Goal: Find specific page/section: Find specific page/section

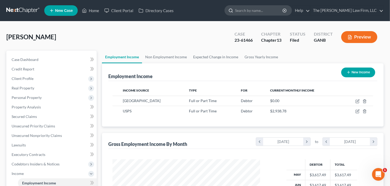
scroll to position [94, 158]
click at [259, 9] on input "search" at bounding box center [259, 11] width 48 height 10
type input "dotson"
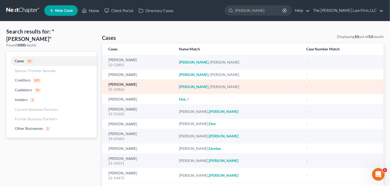
click at [125, 85] on link "[PERSON_NAME]" at bounding box center [122, 85] width 29 height 4
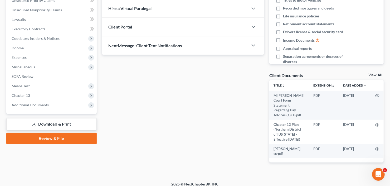
scroll to position [130, 0]
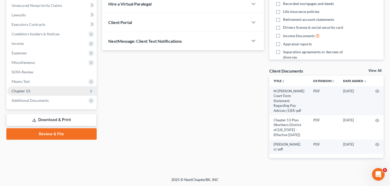
click at [26, 92] on span "Chapter 13" at bounding box center [21, 91] width 18 height 4
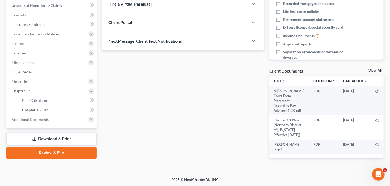
click at [29, 124] on div "Case Dashboard Payments Invoices Payments Payments Credit Report Client Profile…" at bounding box center [51, 25] width 90 height 208
click at [30, 121] on span "Additional Documents" at bounding box center [51, 119] width 89 height 9
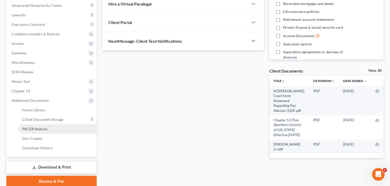
click at [39, 128] on span "PACER Notices" at bounding box center [34, 129] width 25 height 4
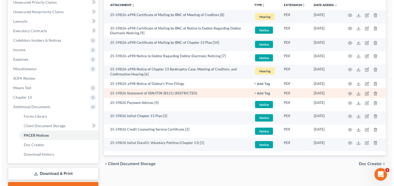
scroll to position [150, 0]
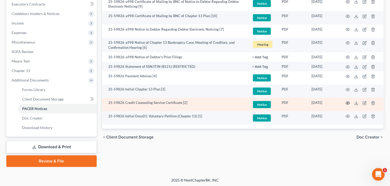
click at [348, 103] on icon "button" at bounding box center [348, 103] width 4 height 4
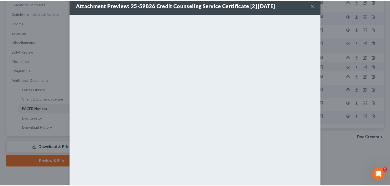
scroll to position [0, 0]
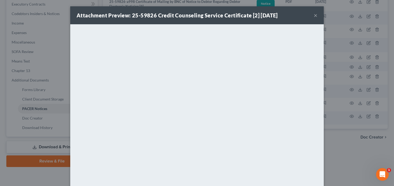
click at [313, 15] on button "×" at bounding box center [315, 15] width 4 height 6
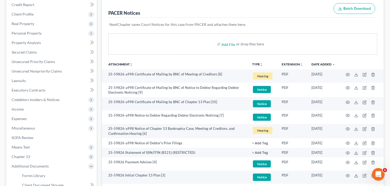
scroll to position [3, 0]
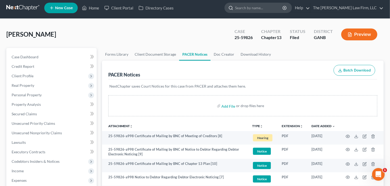
click at [262, 8] on input "search" at bounding box center [259, 8] width 48 height 10
type input "timmons"
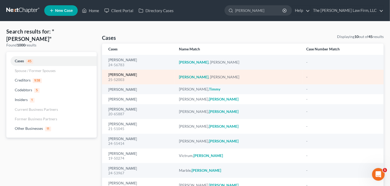
click at [119, 76] on link "[PERSON_NAME]" at bounding box center [122, 75] width 29 height 4
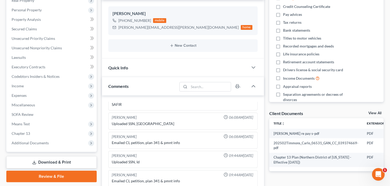
scroll to position [148, 0]
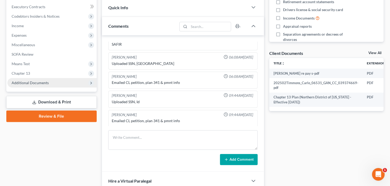
click at [43, 81] on span "Additional Documents" at bounding box center [30, 82] width 37 height 4
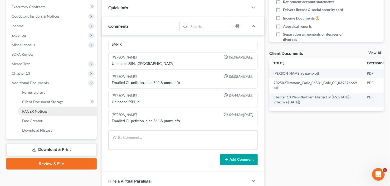
click at [42, 112] on span "PACER Notices" at bounding box center [34, 111] width 25 height 4
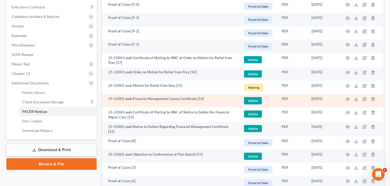
scroll to position [148, 0]
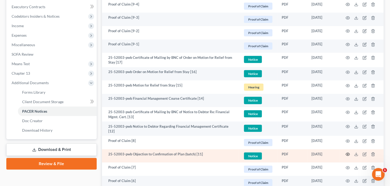
click at [350, 153] on icon "button" at bounding box center [348, 154] width 4 height 3
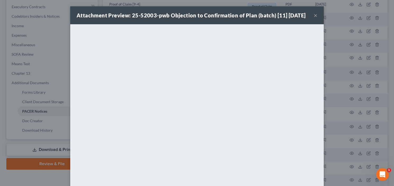
click at [313, 18] on button "×" at bounding box center [315, 15] width 4 height 6
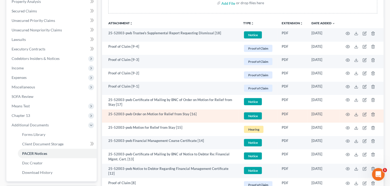
scroll to position [63, 0]
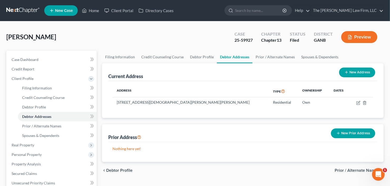
click at [265, 4] on ul "New Case Home Client Portal Directory Cases - No Result - See all results Or Pr…" at bounding box center [214, 11] width 340 height 14
click at [264, 9] on input "search" at bounding box center [259, 11] width 48 height 10
type input "holly"
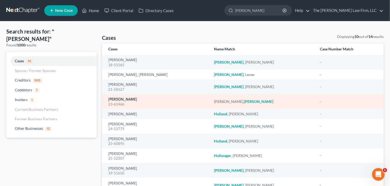
click at [122, 99] on link "[PERSON_NAME]" at bounding box center [122, 100] width 29 height 4
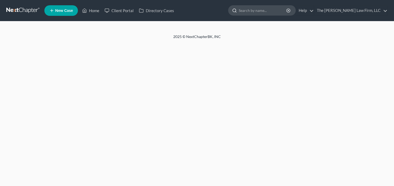
click at [276, 10] on input "search" at bounding box center [262, 11] width 48 height 10
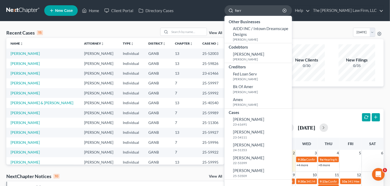
type input "ferre"
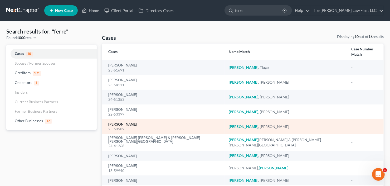
click at [129, 123] on link "[PERSON_NAME]" at bounding box center [122, 125] width 29 height 4
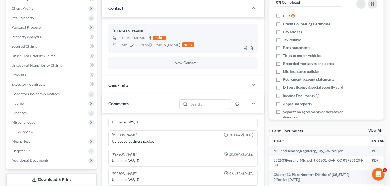
scroll to position [127, 0]
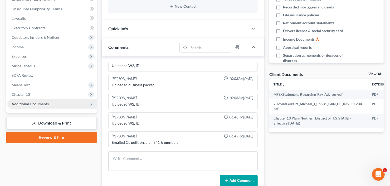
click at [35, 105] on span "Additional Documents" at bounding box center [30, 104] width 37 height 4
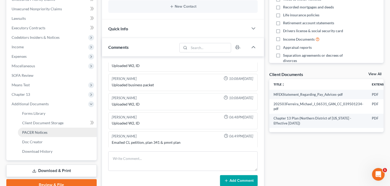
click at [38, 134] on link "PACER Notices" at bounding box center [57, 132] width 79 height 9
